Goal: Task Accomplishment & Management: Manage account settings

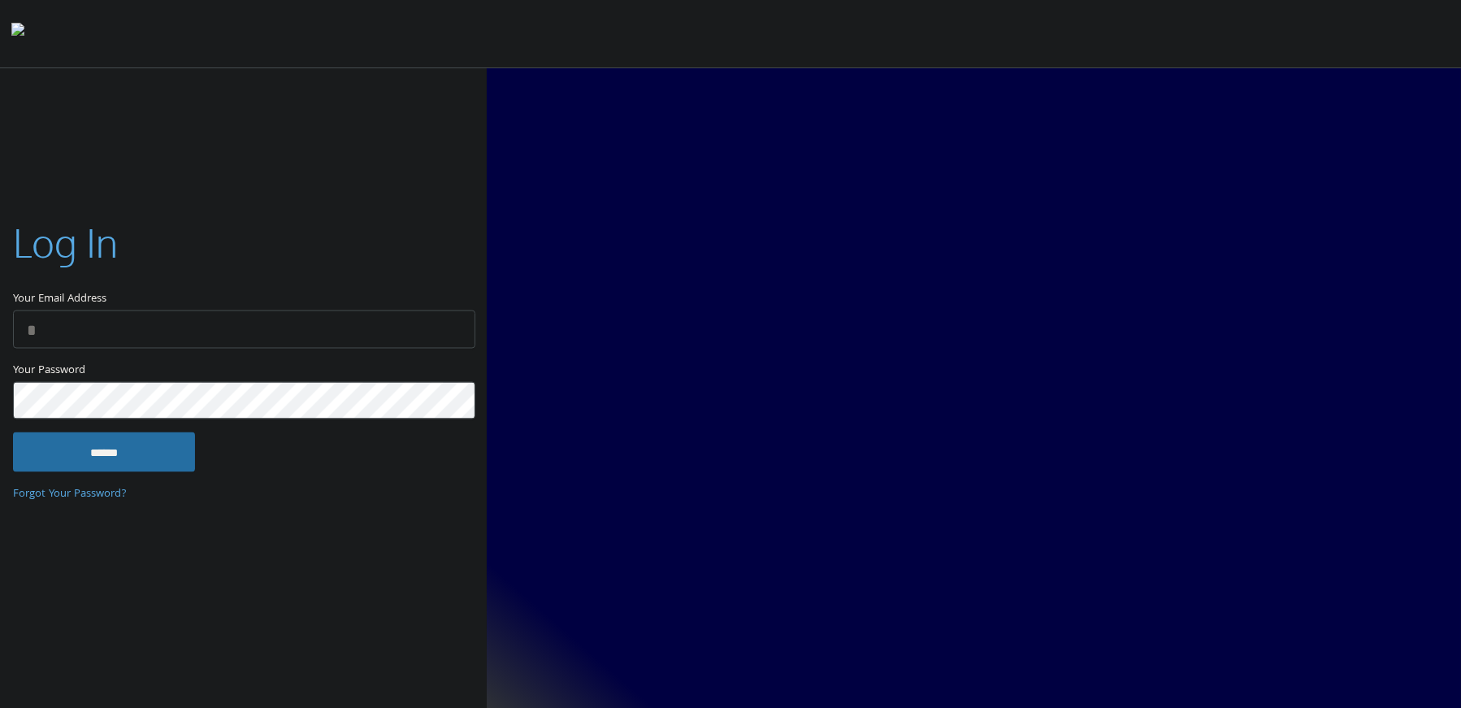
type input "**********"
click at [130, 438] on input "******" at bounding box center [104, 451] width 182 height 39
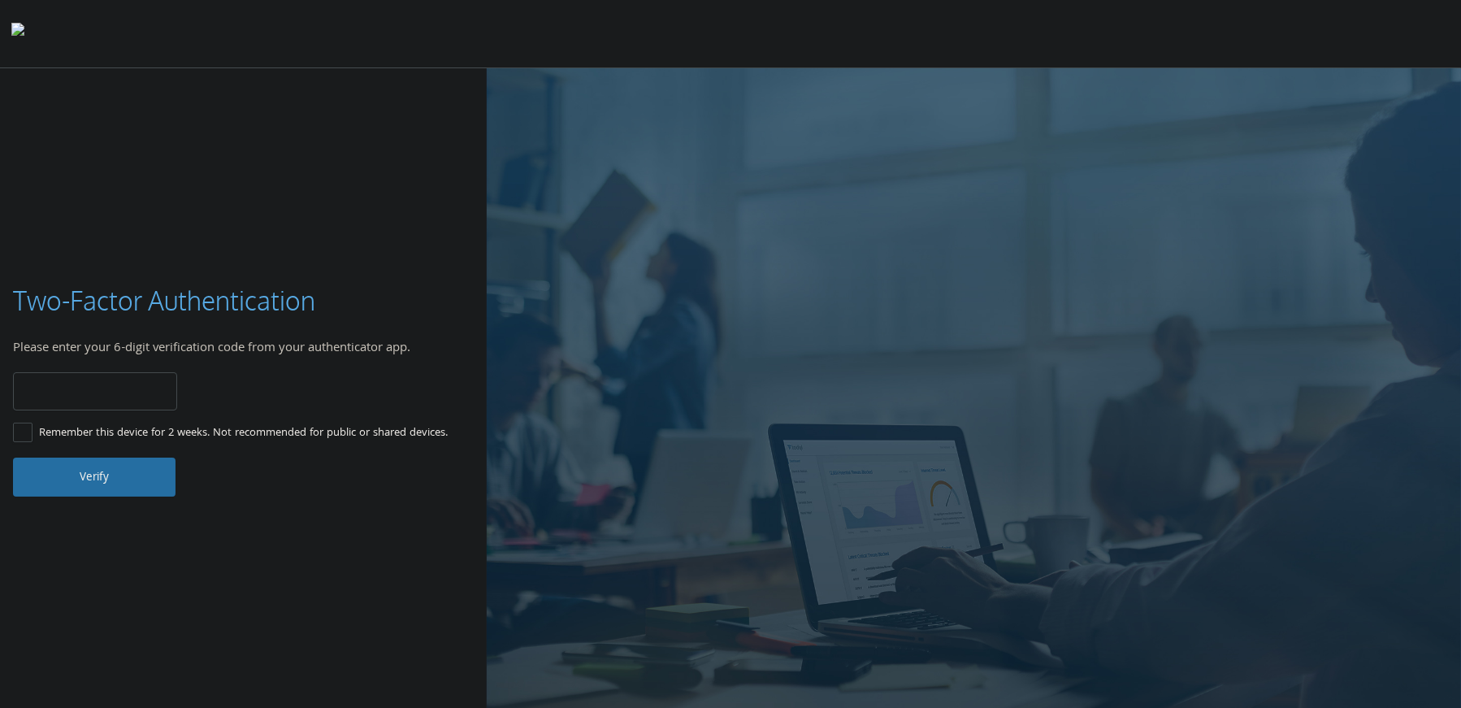
type input "******"
click at [106, 465] on button "Verify" at bounding box center [94, 476] width 162 height 39
